Goal: Information Seeking & Learning: Find specific fact

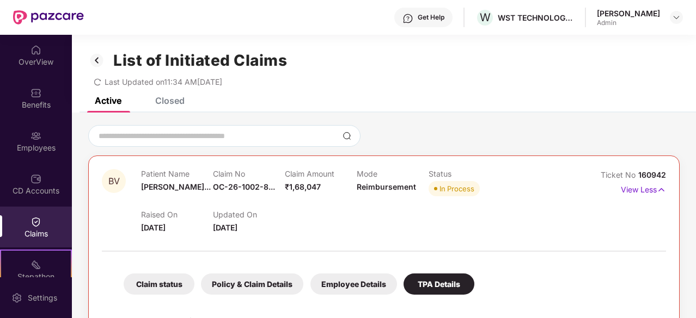
scroll to position [30, 0]
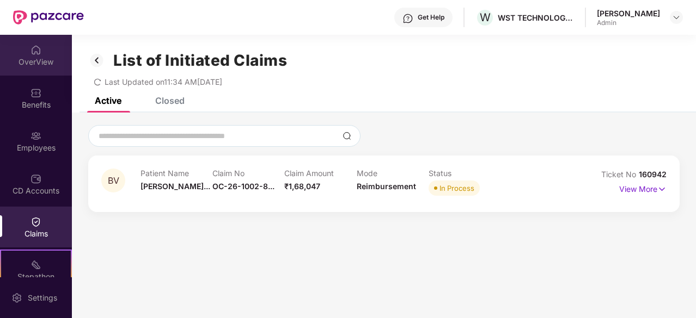
click at [49, 62] on div "OverView" at bounding box center [36, 62] width 72 height 11
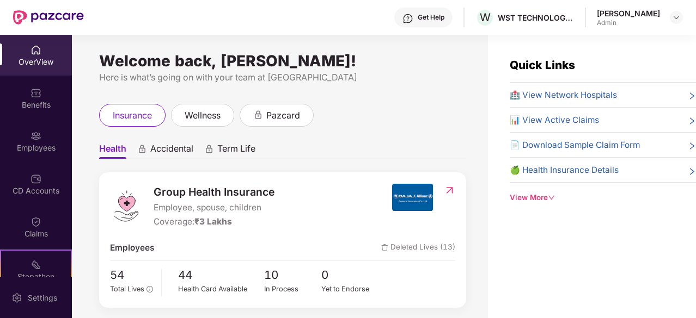
click at [569, 167] on span "🍏 Health Insurance Details" at bounding box center [564, 170] width 109 height 13
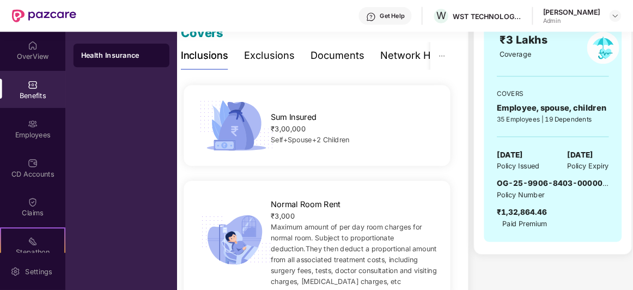
scroll to position [0, 20]
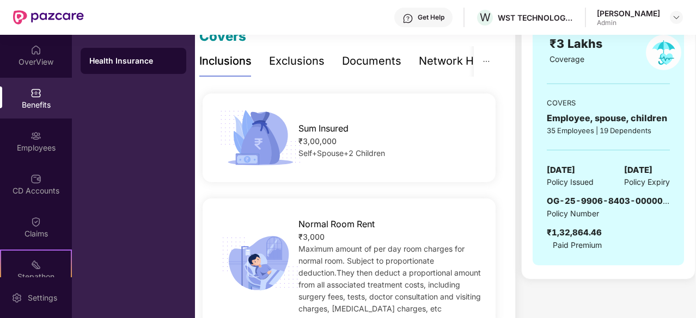
click at [623, 203] on span "OG-25-9906-8403-00000199" at bounding box center [613, 201] width 132 height 10
click at [617, 200] on span "OG-25-9906-8403-00000199" at bounding box center [613, 201] width 132 height 10
click at [652, 201] on span "OG-25-9906-8403-00000199" at bounding box center [613, 201] width 132 height 10
click at [663, 202] on span "OG-25-9906-8403-00000199" at bounding box center [613, 201] width 132 height 10
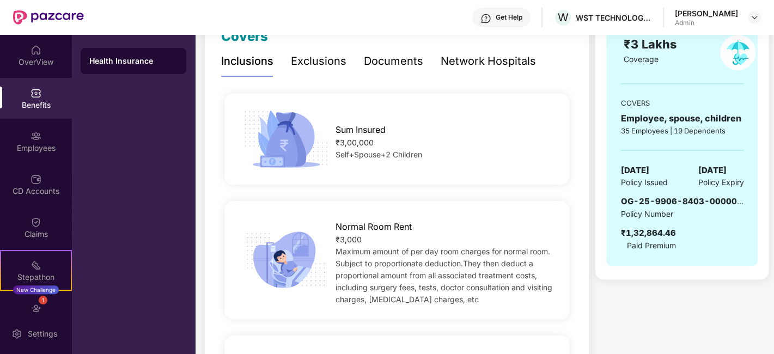
scroll to position [0, 0]
click at [695, 202] on span "OG-25-9906-8403-00000199" at bounding box center [686, 201] width 132 height 10
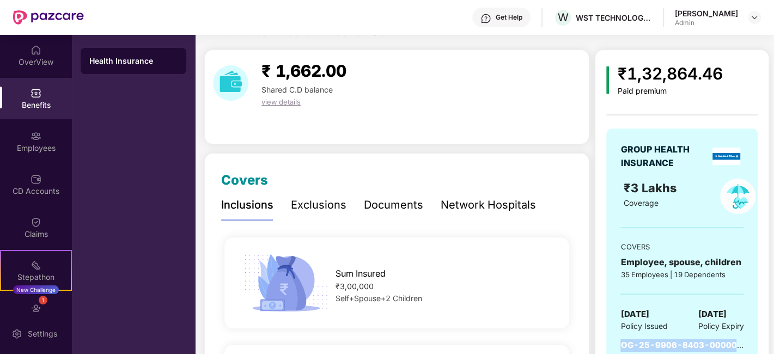
scroll to position [23, 0]
click at [671, 176] on div "GROUP HEALTH INSURANCE ₹3 Lakhs Coverage COVERS Employee, spouse, children 35 E…" at bounding box center [681, 269] width 151 height 281
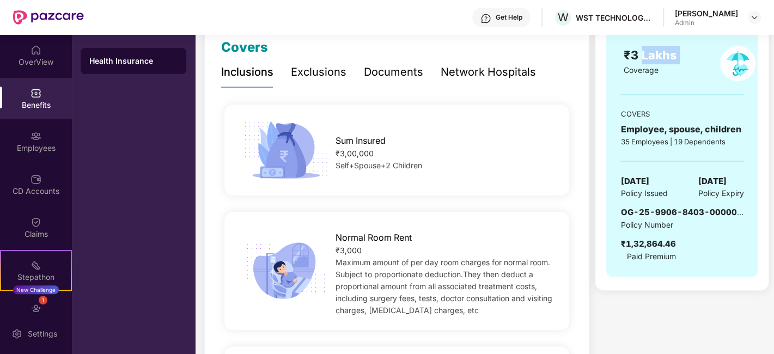
scroll to position [130, 0]
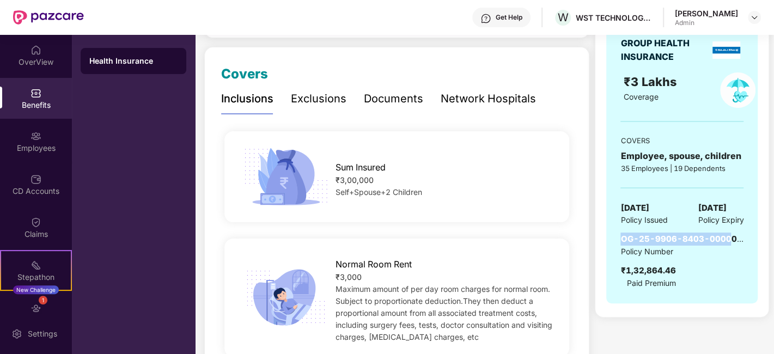
drag, startPoint x: 621, startPoint y: 241, endPoint x: 729, endPoint y: 232, distance: 108.6
click at [695, 234] on span "OG-25-9906-8403-00000199" at bounding box center [686, 239] width 132 height 10
copy span "OG-25-9906-8403-0000"
